Goal: Information Seeking & Learning: Find specific fact

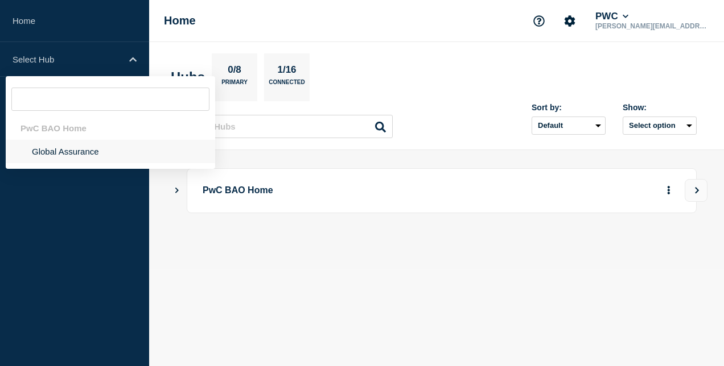
click at [72, 154] on li "Global Assurance" at bounding box center [110, 151] width 209 height 23
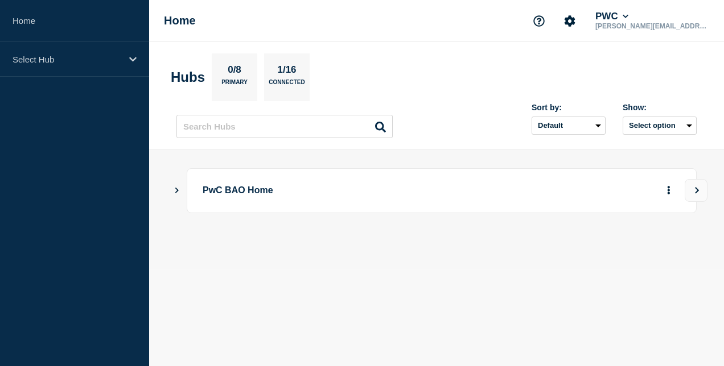
click at [284, 185] on p "PwC BAO Home" at bounding box center [408, 190] width 411 height 21
click at [180, 189] on icon "Show Connected Hubs" at bounding box center [176, 190] width 7 height 6
click at [258, 248] on p "Global Assurance" at bounding box center [354, 247] width 273 height 21
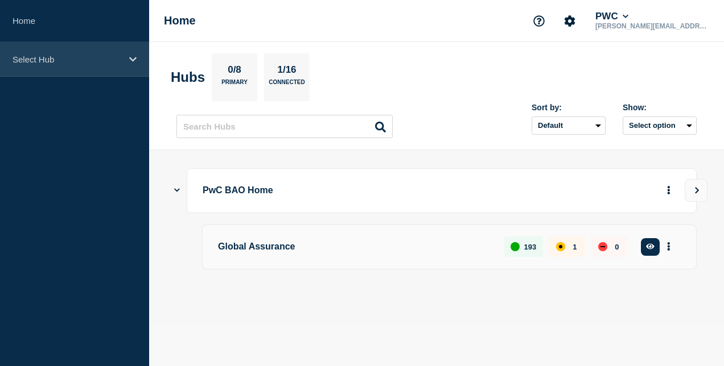
click at [77, 60] on p "Select Hub" at bounding box center [67, 60] width 109 height 10
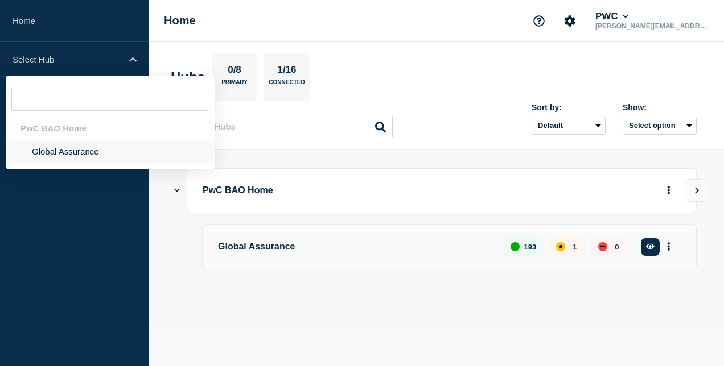
click at [76, 150] on li "Global Assurance" at bounding box center [110, 151] width 209 height 23
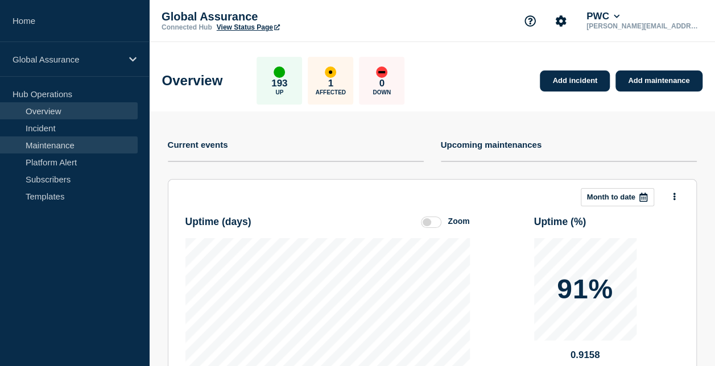
click at [75, 146] on link "Maintenance" at bounding box center [69, 145] width 138 height 17
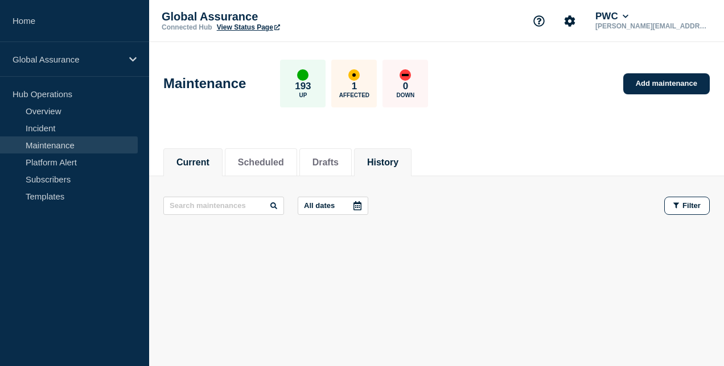
click at [410, 152] on li "History" at bounding box center [382, 163] width 57 height 28
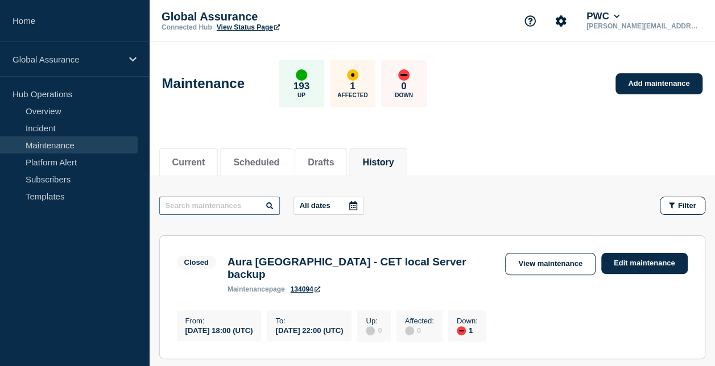
click at [250, 204] on input "text" at bounding box center [219, 206] width 121 height 18
click at [246, 204] on input "text" at bounding box center [219, 206] width 121 height 18
paste input "Client Base Switch over to Source MDM"
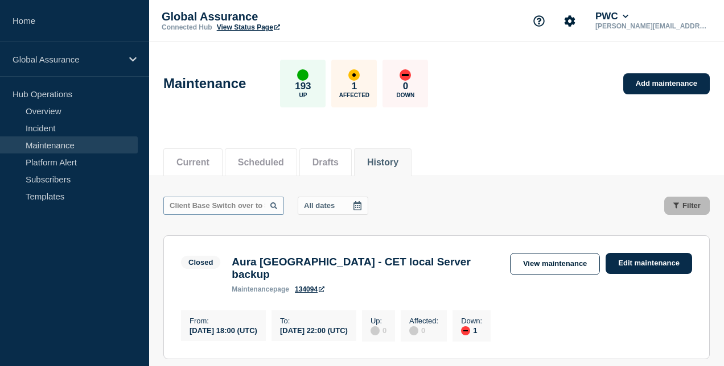
scroll to position [0, 41]
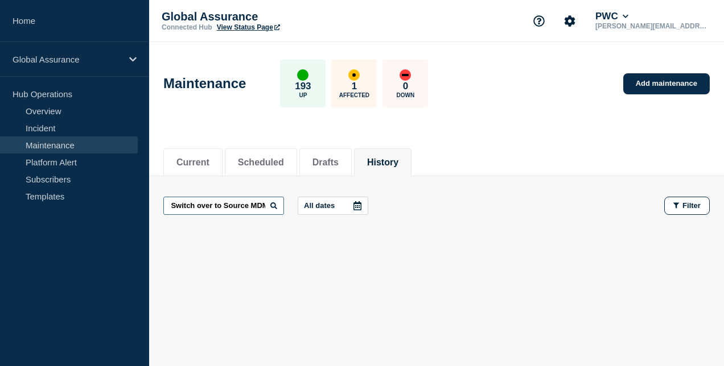
drag, startPoint x: 197, startPoint y: 203, endPoint x: 310, endPoint y: 206, distance: 112.7
click at [310, 206] on div "Client Base Switch over to Source MDM All dates" at bounding box center [267, 206] width 209 height 18
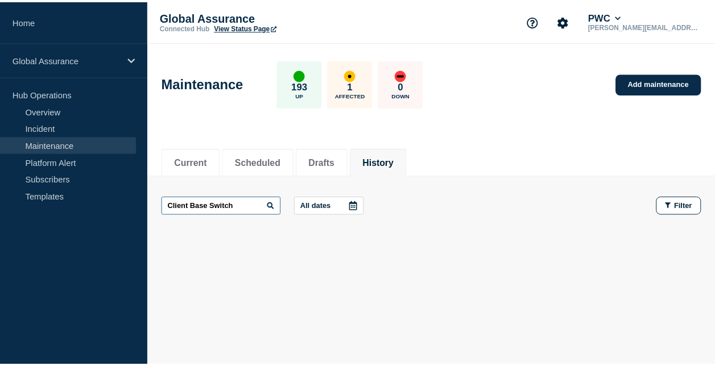
scroll to position [0, 0]
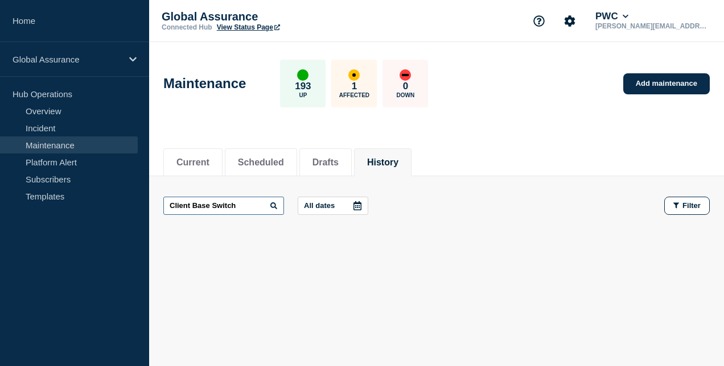
drag, startPoint x: 234, startPoint y: 203, endPoint x: 215, endPoint y: 203, distance: 19.4
click at [211, 204] on input "Client Base Switch" at bounding box center [223, 206] width 121 height 18
drag, startPoint x: 213, startPoint y: 205, endPoint x: 154, endPoint y: 204, distance: 59.2
click at [154, 204] on main "Client Base All dates Filter" at bounding box center [436, 205] width 575 height 59
type input "mdm"
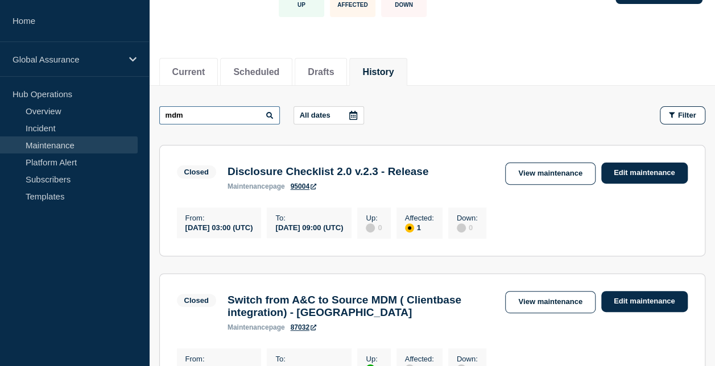
scroll to position [171, 0]
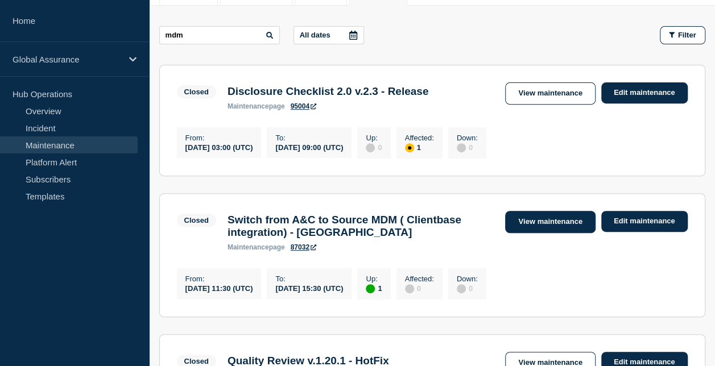
click at [556, 229] on link "View maintenance" at bounding box center [550, 222] width 90 height 22
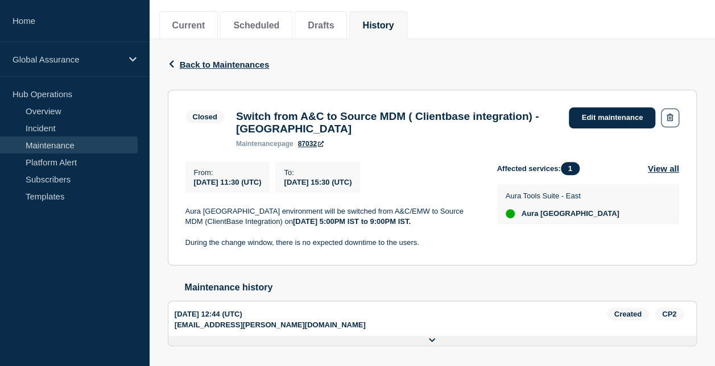
scroll to position [114, 0]
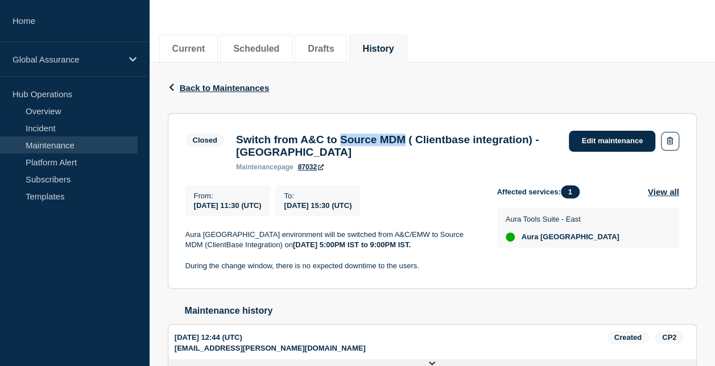
drag, startPoint x: 358, startPoint y: 143, endPoint x: 431, endPoint y: 140, distance: 72.9
click at [431, 140] on h3 "Switch from A&C to Source MDM ( Clientbase integration) - Sri Lanka" at bounding box center [397, 146] width 322 height 25
drag, startPoint x: 431, startPoint y: 140, endPoint x: 444, endPoint y: 135, distance: 13.5
click at [444, 135] on h3 "Switch from A&C to Source MDM ( Clientbase integration) - Sri Lanka" at bounding box center [397, 146] width 322 height 25
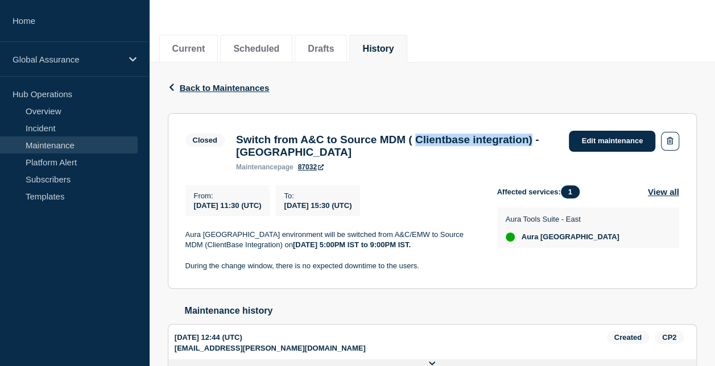
drag, startPoint x: 444, startPoint y: 135, endPoint x: 299, endPoint y: 156, distance: 146.1
click at [299, 156] on h3 "Switch from A&C to Source MDM ( Clientbase integration) - Sri Lanka" at bounding box center [397, 146] width 322 height 25
copy h3 "Clientbase integration)"
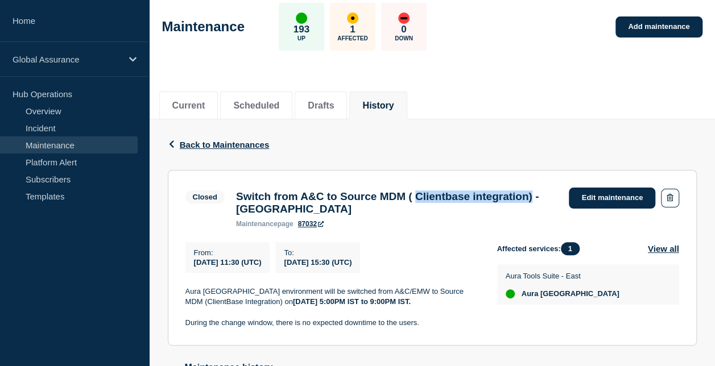
scroll to position [0, 0]
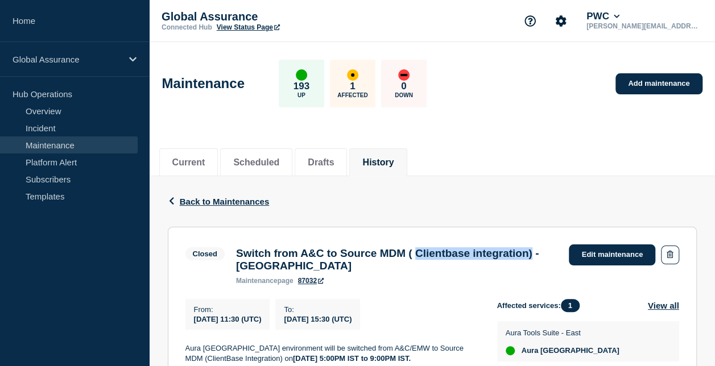
copy h3 "Clientbase integration)"
click at [224, 204] on span "Back to Maintenances" at bounding box center [225, 202] width 90 height 10
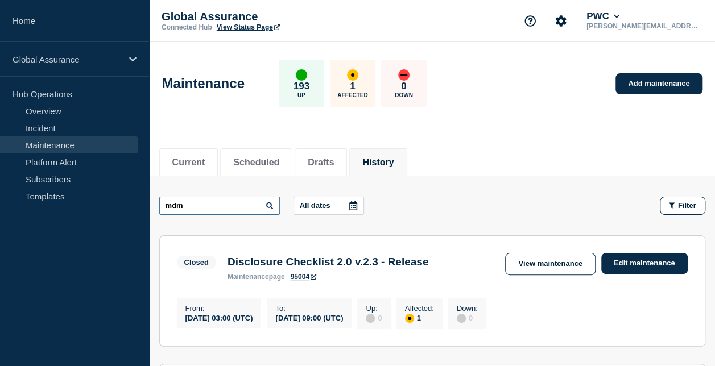
click at [241, 201] on input "mdm" at bounding box center [219, 206] width 121 height 18
type input "m"
paste input "Clientbase integration)"
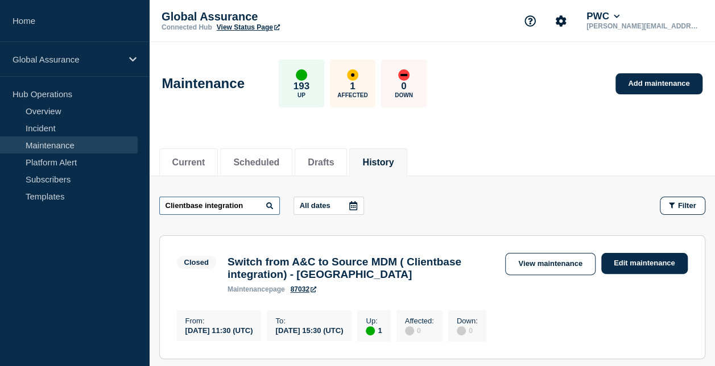
type input "Clientbase integration"
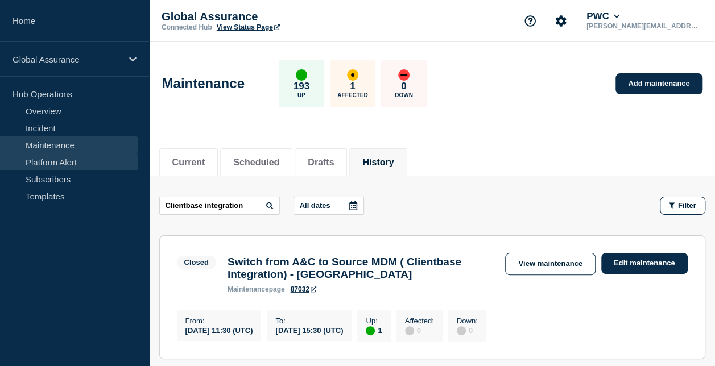
click at [68, 160] on link "Platform Alert" at bounding box center [69, 162] width 138 height 17
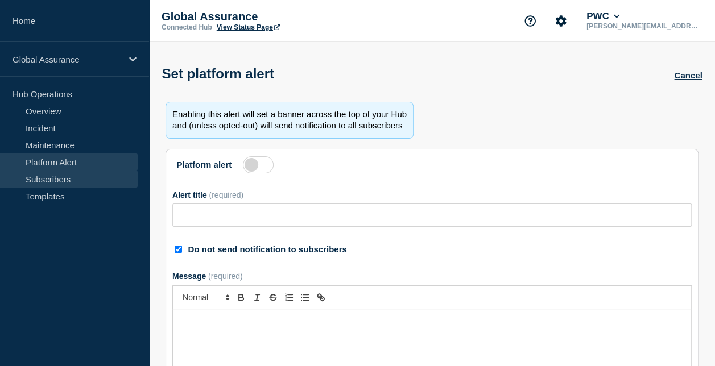
type input "Pendo for External Communications"
checkbox input "true"
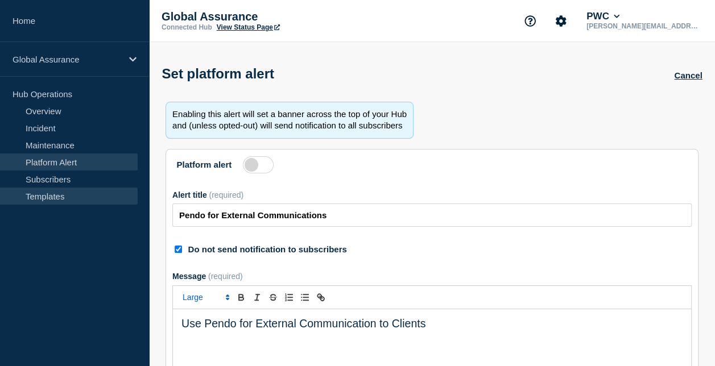
click at [84, 197] on link "Templates" at bounding box center [69, 196] width 138 height 17
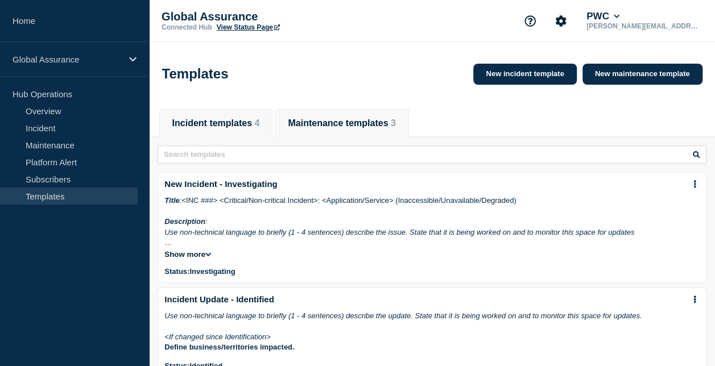
click at [332, 127] on button "Maintenance templates 3" at bounding box center [342, 123] width 108 height 10
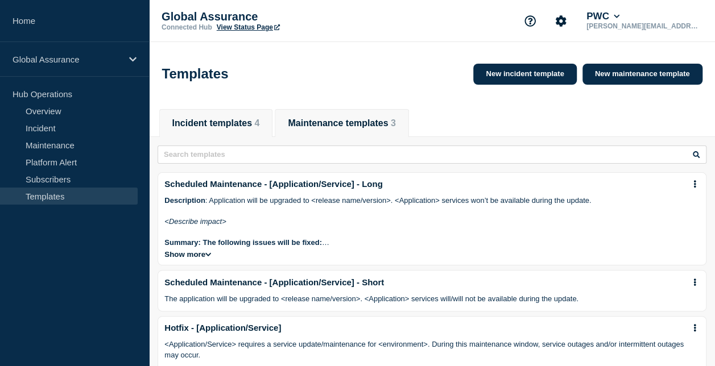
click at [240, 123] on button "Incident templates 4" at bounding box center [216, 123] width 88 height 10
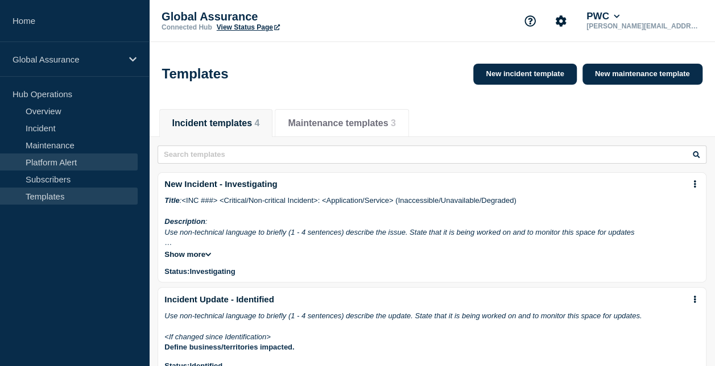
click at [56, 159] on link "Platform Alert" at bounding box center [69, 162] width 138 height 17
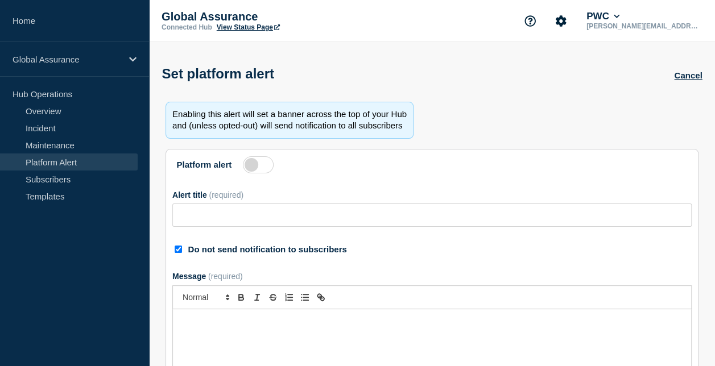
type input "Pendo for External Communications"
checkbox input "true"
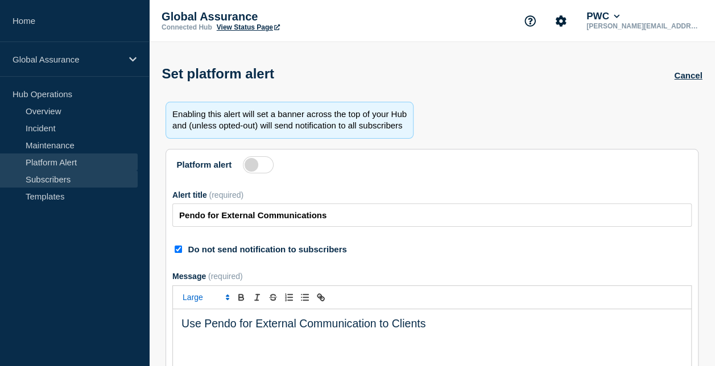
click at [57, 178] on link "Subscribers" at bounding box center [69, 179] width 138 height 17
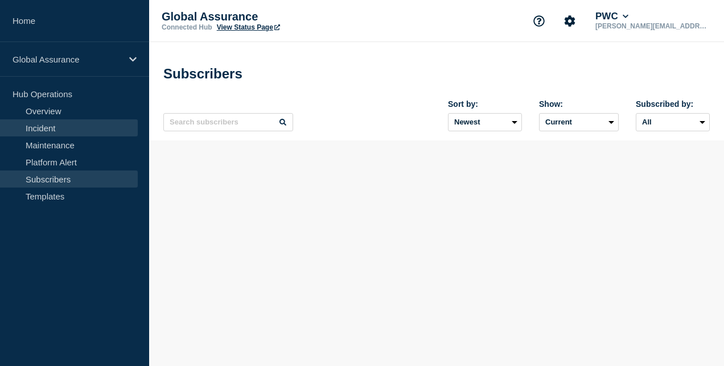
click at [58, 125] on link "Incident" at bounding box center [69, 127] width 138 height 17
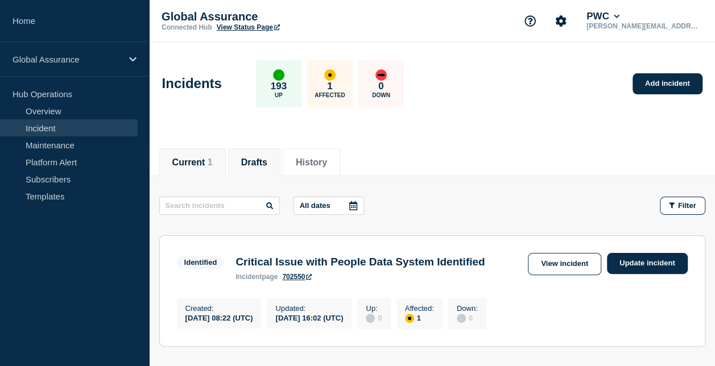
click at [262, 158] on button "Drafts" at bounding box center [254, 163] width 26 height 10
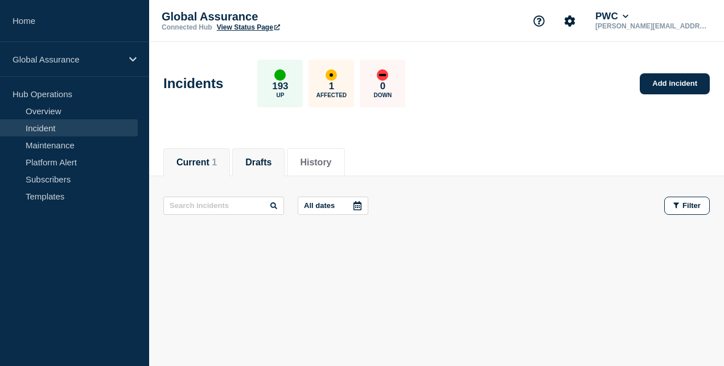
click at [191, 158] on button "Current 1" at bounding box center [196, 163] width 40 height 10
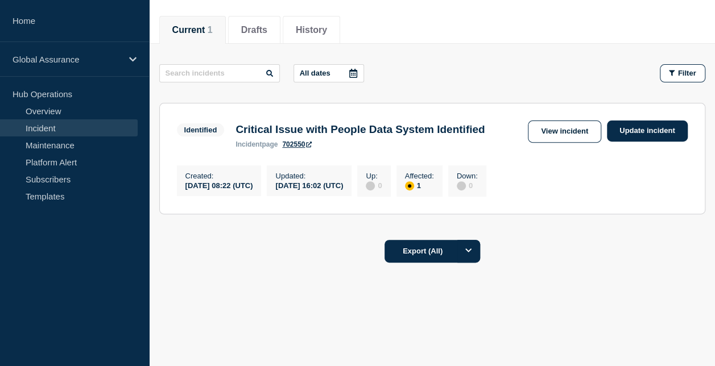
scroll to position [150, 0]
click at [323, 25] on button "History" at bounding box center [311, 30] width 31 height 10
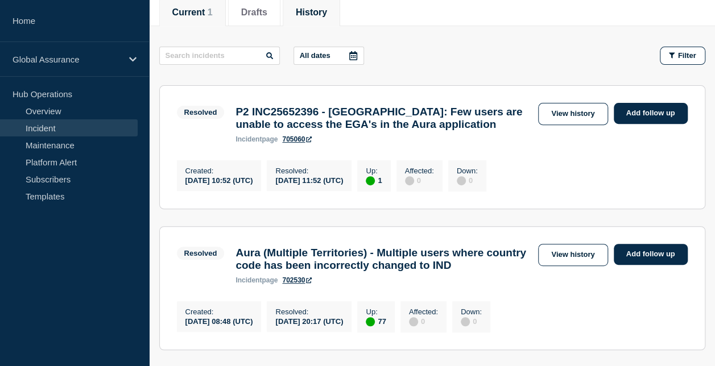
click at [206, 7] on button "Current 1" at bounding box center [192, 12] width 40 height 10
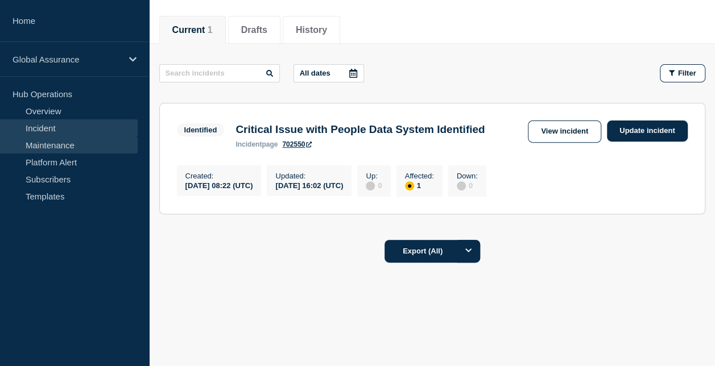
click at [45, 142] on link "Maintenance" at bounding box center [69, 145] width 138 height 17
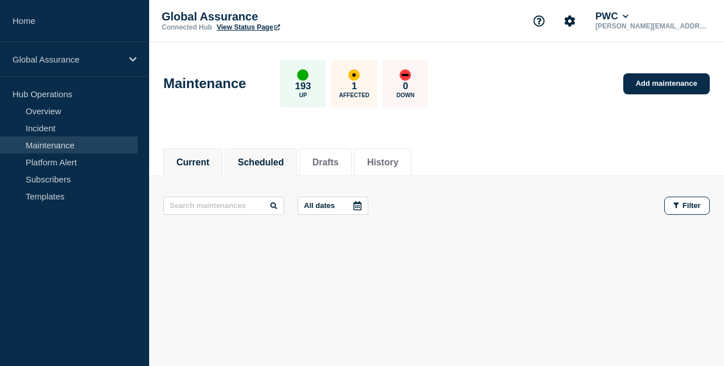
click at [261, 158] on button "Scheduled" at bounding box center [261, 163] width 46 height 10
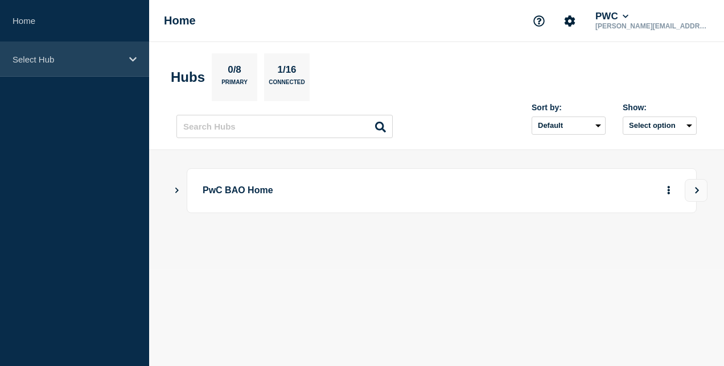
click at [73, 61] on p "Select Hub" at bounding box center [67, 60] width 109 height 10
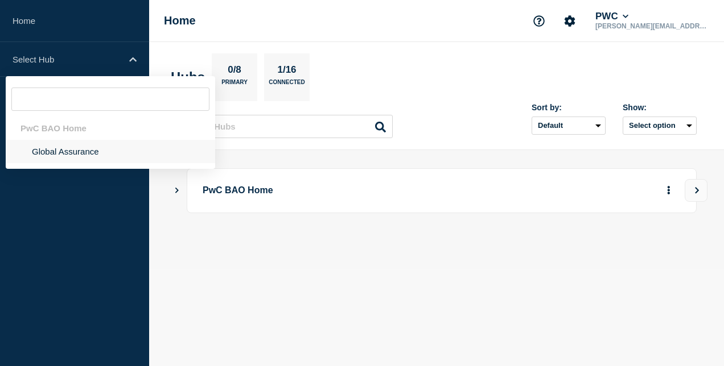
click at [73, 147] on li "Global Assurance" at bounding box center [110, 151] width 209 height 23
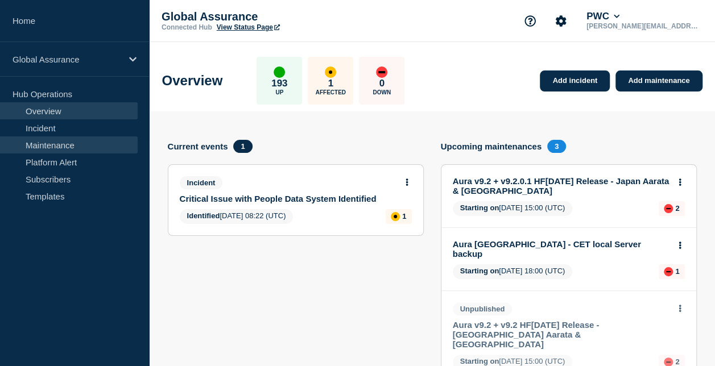
click at [81, 142] on link "Maintenance" at bounding box center [69, 145] width 138 height 17
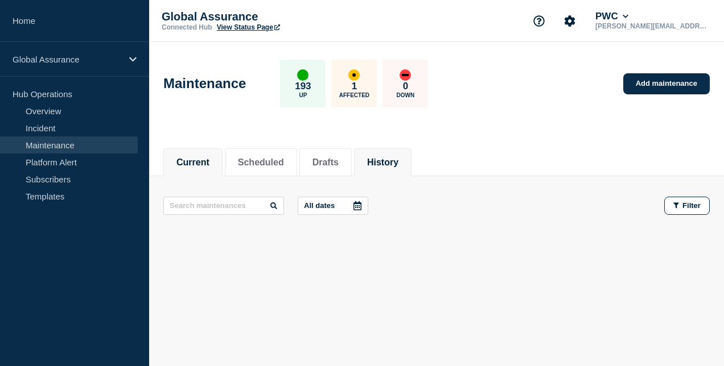
click at [398, 164] on button "History" at bounding box center [382, 163] width 31 height 10
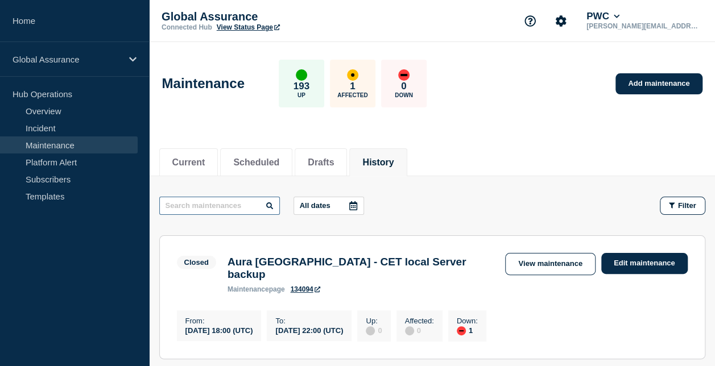
click at [229, 203] on input "text" at bounding box center [219, 206] width 121 height 18
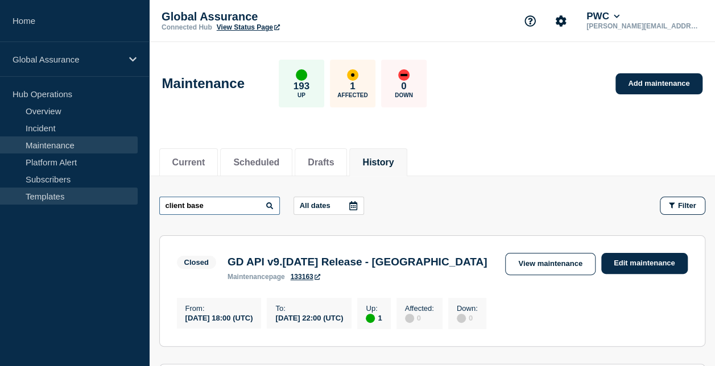
drag, startPoint x: 225, startPoint y: 199, endPoint x: 124, endPoint y: 204, distance: 101.4
type input "mdm"
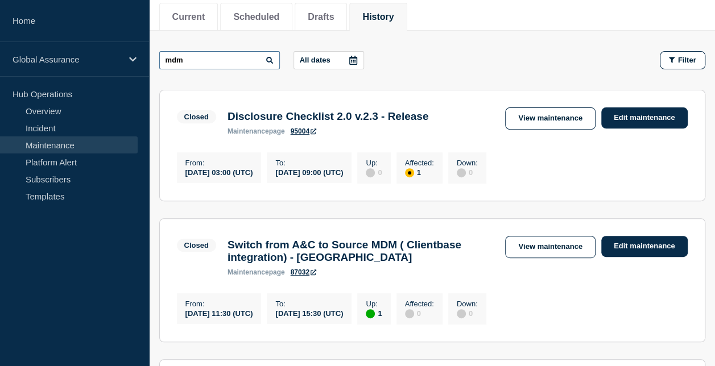
scroll to position [228, 0]
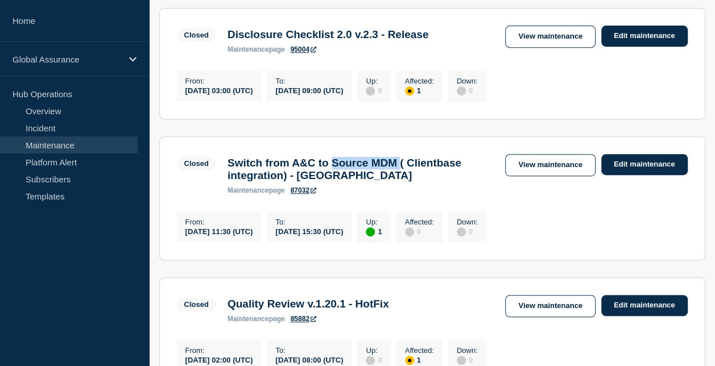
drag, startPoint x: 352, startPoint y: 165, endPoint x: 424, endPoint y: 172, distance: 73.2
click at [424, 172] on h3 "Switch from A&C to Source MDM ( Clientbase integration) - Sri Lanka" at bounding box center [361, 169] width 267 height 25
copy h3 "Source MDM"
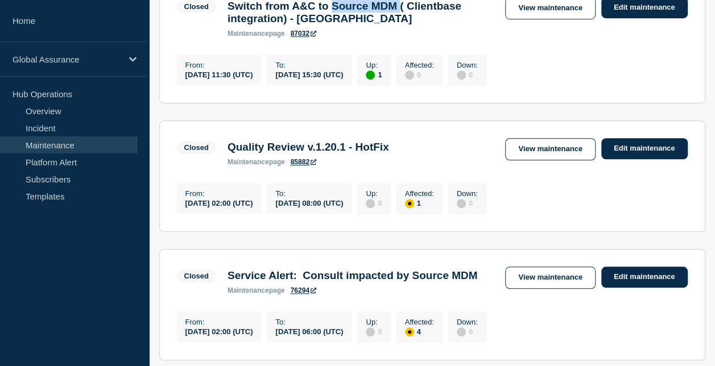
scroll to position [341, 0]
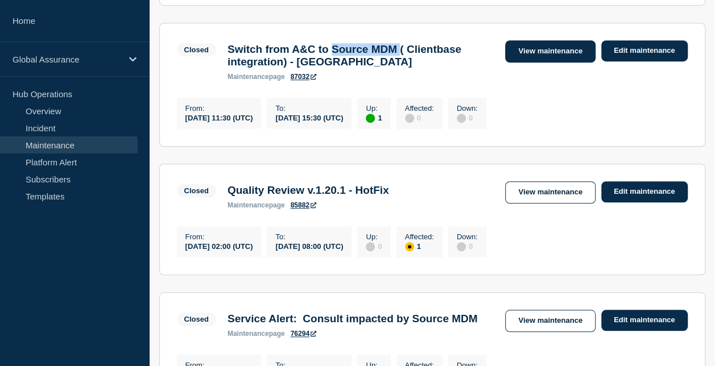
click at [549, 51] on link "View maintenance" at bounding box center [550, 51] width 90 height 22
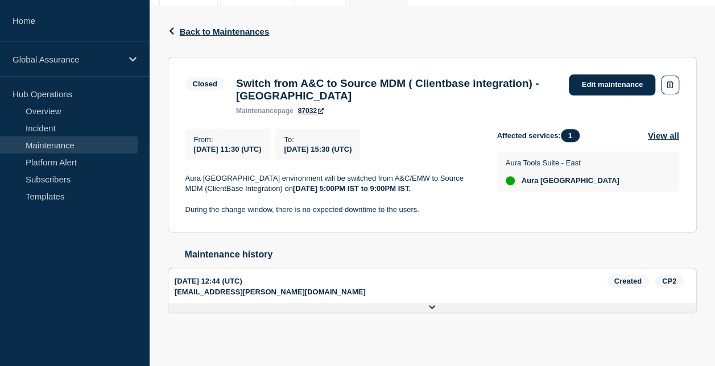
scroll to position [179, 0]
click at [431, 304] on icon at bounding box center [432, 307] width 7 height 7
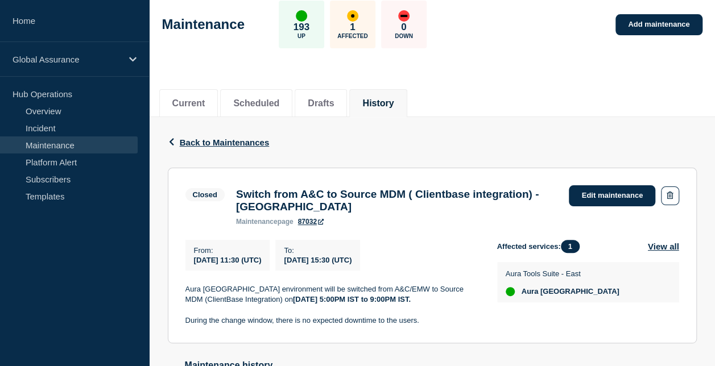
scroll to position [2, 0]
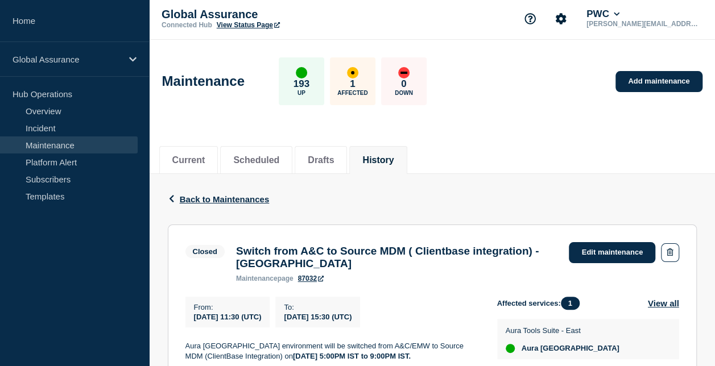
click at [314, 253] on h3 "Switch from A&C to Source MDM ( Clientbase integration) - Sri Lanka" at bounding box center [397, 257] width 322 height 25
drag, startPoint x: 236, startPoint y: 251, endPoint x: 429, endPoint y: 250, distance: 193.5
click at [429, 250] on h3 "Switch from A&C to Source MDM ( Clientbase integration) - Sri Lanka" at bounding box center [397, 257] width 322 height 25
copy h3 "Switch from A&C to Source MDM"
click at [382, 270] on h3 "Switch from A&C to Source MDM ( Clientbase integration) - Sri Lanka" at bounding box center [397, 257] width 322 height 25
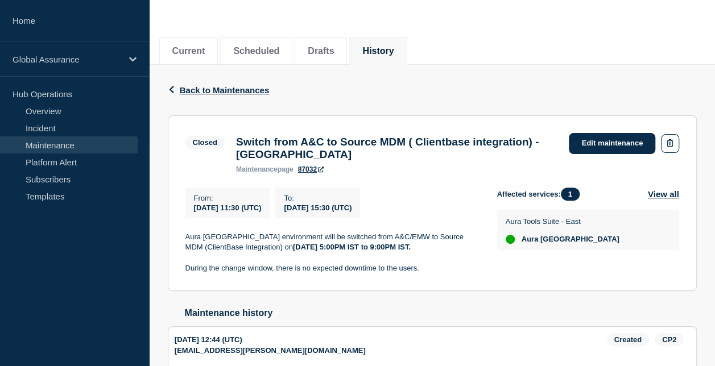
scroll to position [59, 0]
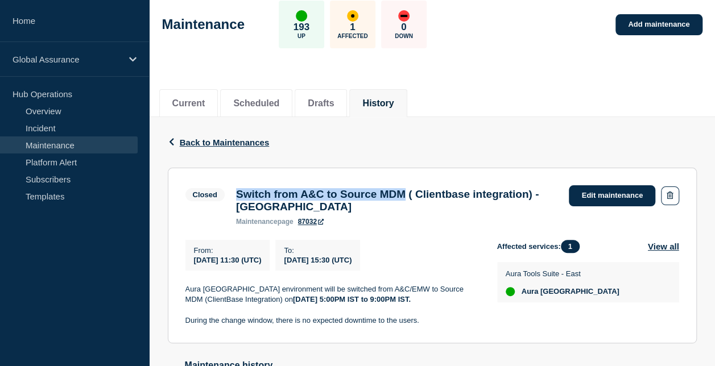
drag, startPoint x: 237, startPoint y: 191, endPoint x: 428, endPoint y: 195, distance: 190.7
click at [428, 195] on h3 "Switch from A&C to Source MDM ( Clientbase integration) - Sri Lanka" at bounding box center [397, 200] width 322 height 25
copy h3 "Switch from A&C to Source MDM"
